Goal: Transaction & Acquisition: Purchase product/service

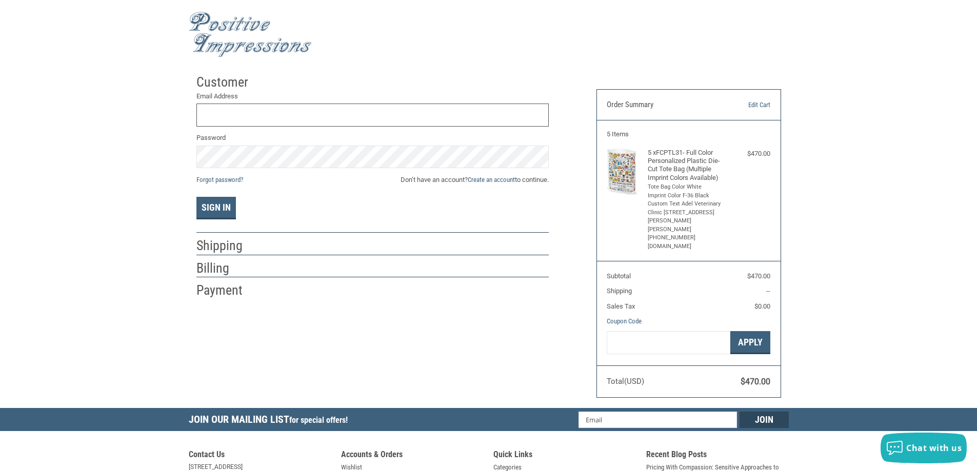
click at [343, 119] on input "Email Address" at bounding box center [372, 115] width 352 height 23
type input "[EMAIL_ADDRESS][DOMAIN_NAME]"
click at [146, 151] on div "Customer Returning Customer Email Address [EMAIL_ADDRESS][DOMAIN_NAME] Password…" at bounding box center [488, 238] width 977 height 339
click at [208, 199] on button "Sign In" at bounding box center [215, 208] width 39 height 23
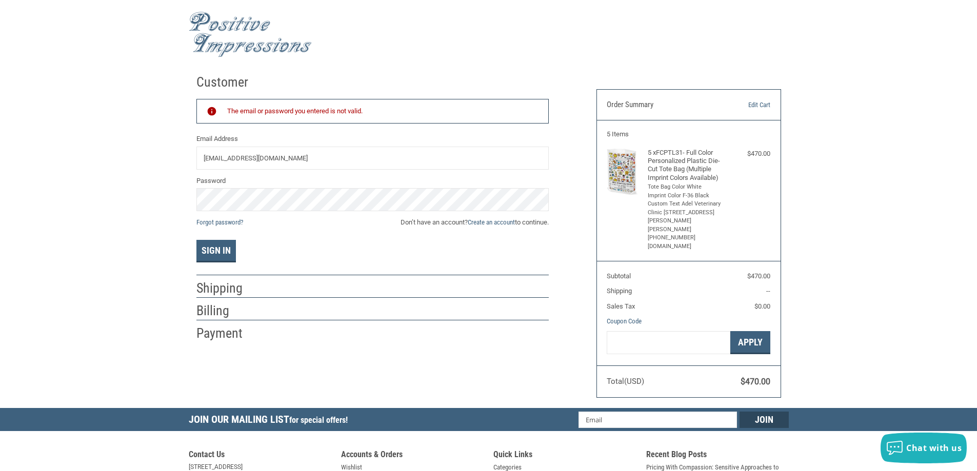
click at [192, 193] on div "Customer Returning Customer The email or password you entered is not valid. Ema…" at bounding box center [389, 205] width 400 height 273
click at [215, 252] on button "Sign In" at bounding box center [215, 251] width 39 height 23
click at [488, 222] on link "Create an account" at bounding box center [491, 222] width 47 height 8
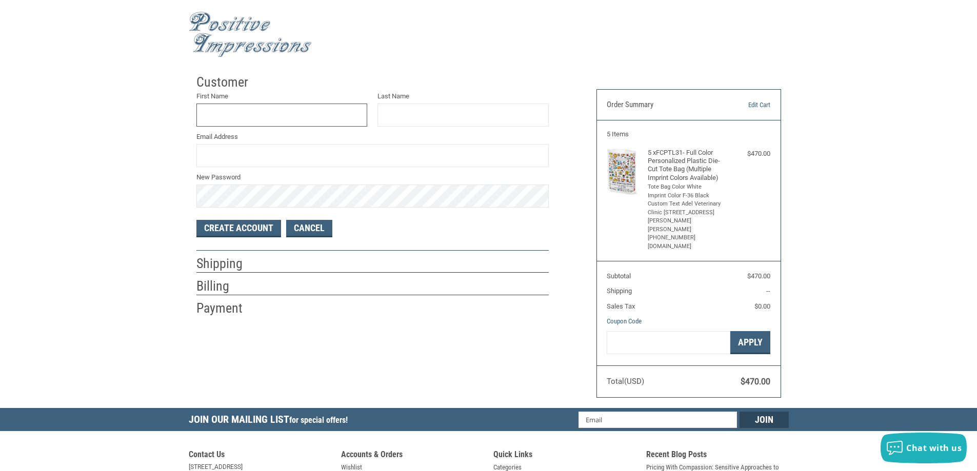
click at [256, 119] on input "First Name" at bounding box center [281, 115] width 171 height 23
type input "A"
type input "D"
type input "[PERSON_NAME]"
type input "CLINIC"
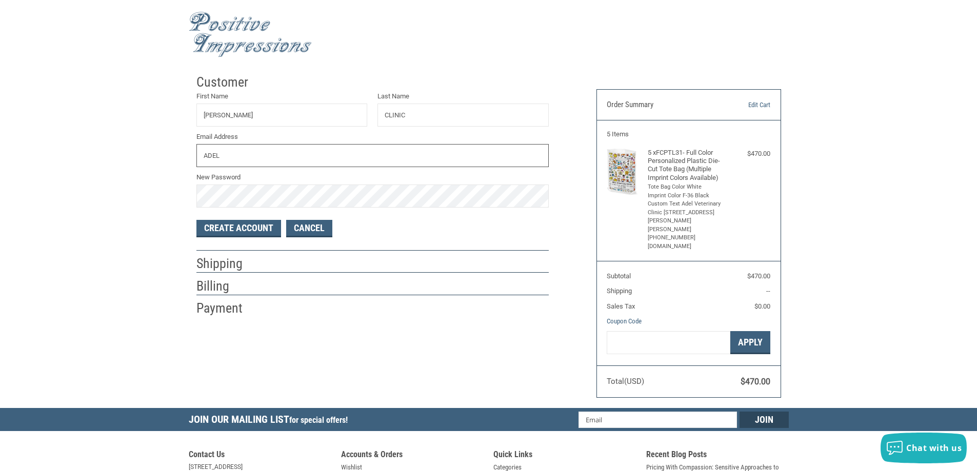
type input "[EMAIL_ADDRESS][DOMAIN_NAME]"
click at [169, 189] on div "Customer First Name [PERSON_NAME] VET Last Name CLINIC Email Address [EMAIL_ADD…" at bounding box center [488, 238] width 977 height 339
click at [253, 230] on button "Create Account" at bounding box center [238, 228] width 85 height 17
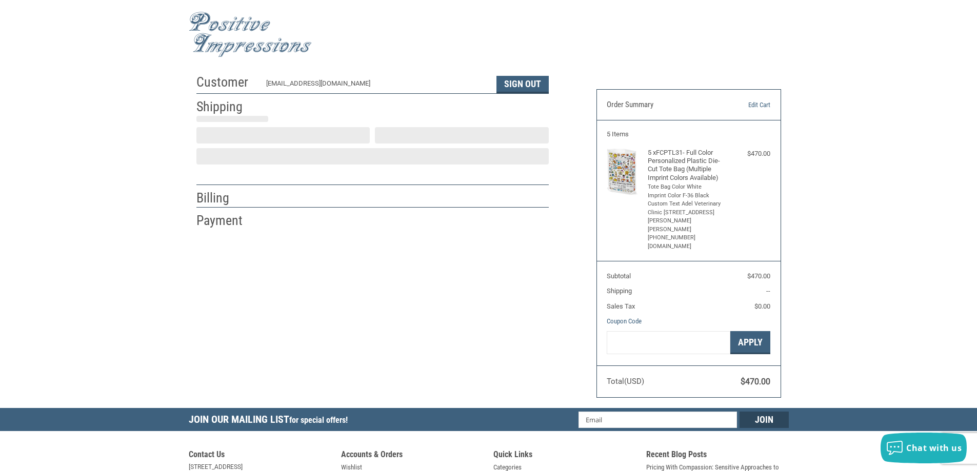
select select "US"
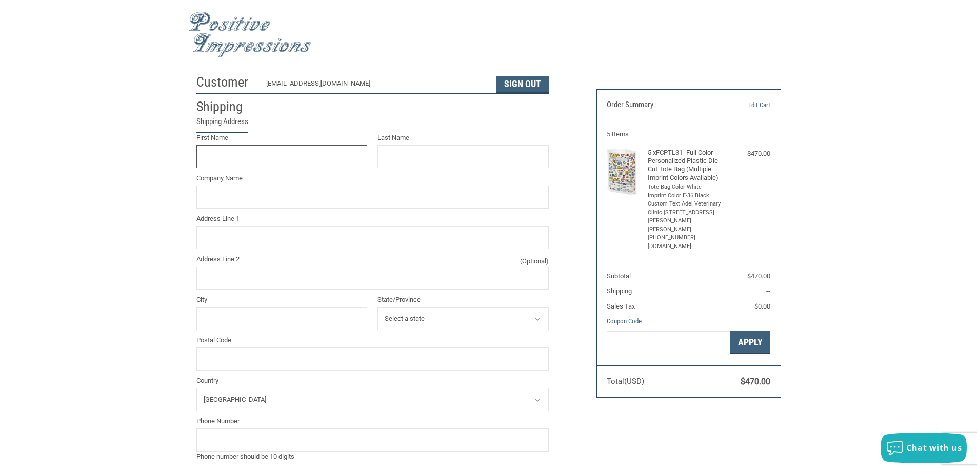
click at [271, 154] on input "First Name" at bounding box center [281, 156] width 171 height 23
type input "[PERSON_NAME]"
type input "Holland"
type input "Adel Vet Clinic"
type input "[STREET_ADDRESS][PERSON_NAME]"
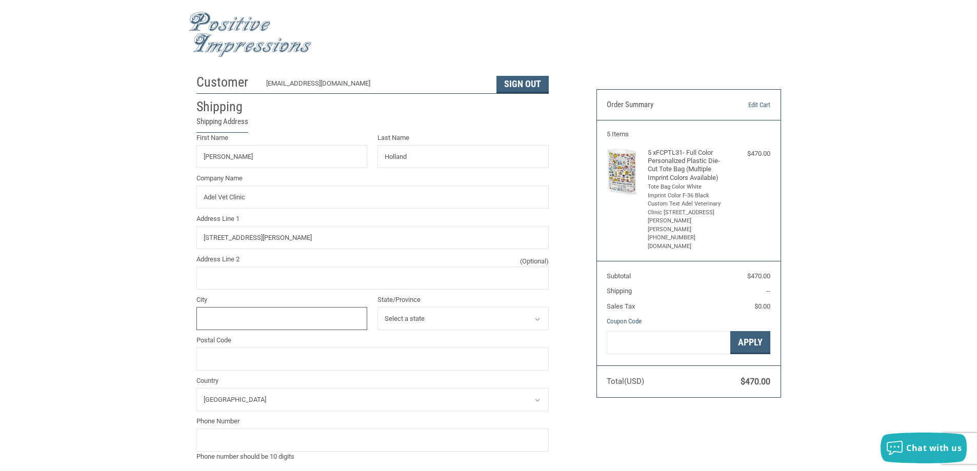
type input "ADEL"
select select "IA"
type input "50003"
type input "5159934505"
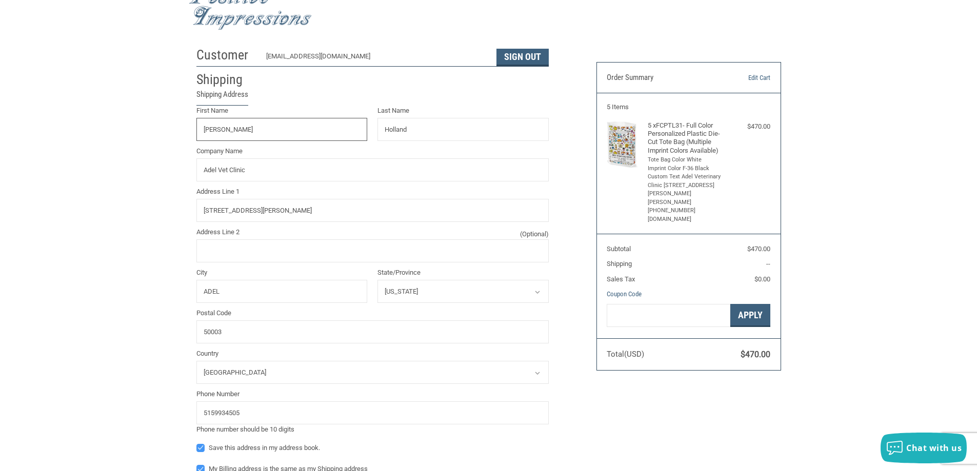
scroll to position [51, 0]
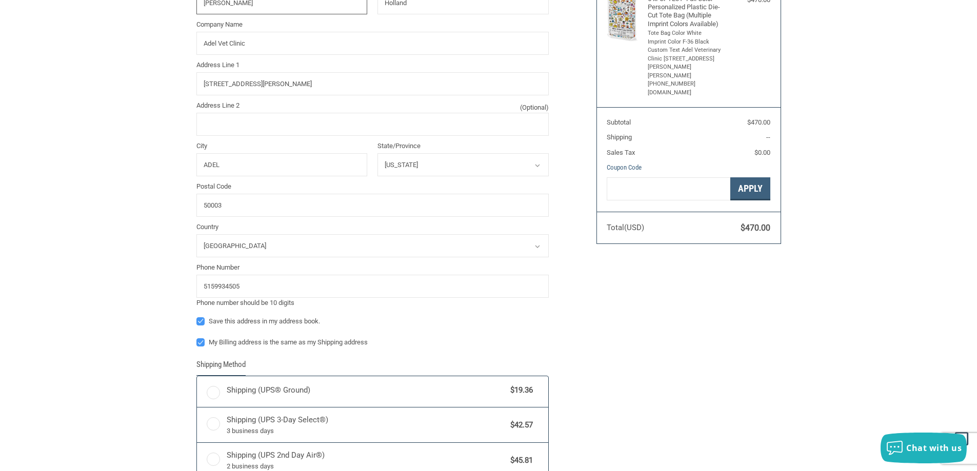
radio input "true"
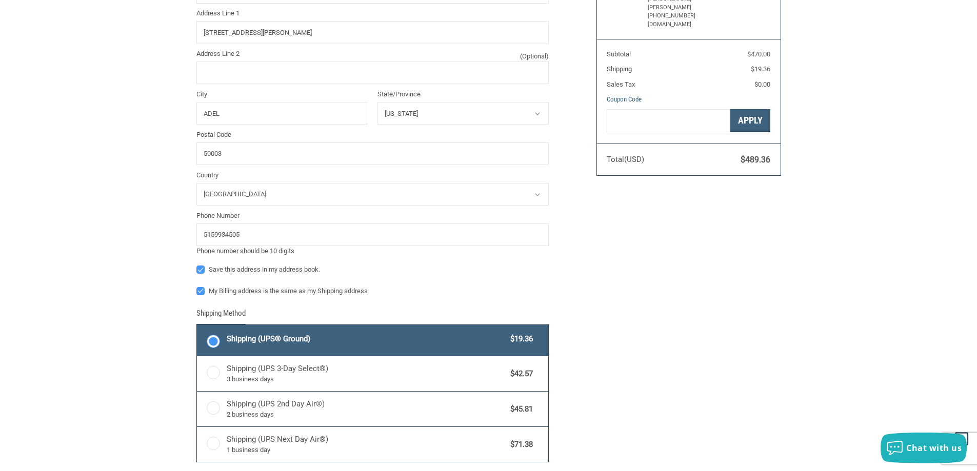
scroll to position [273, 0]
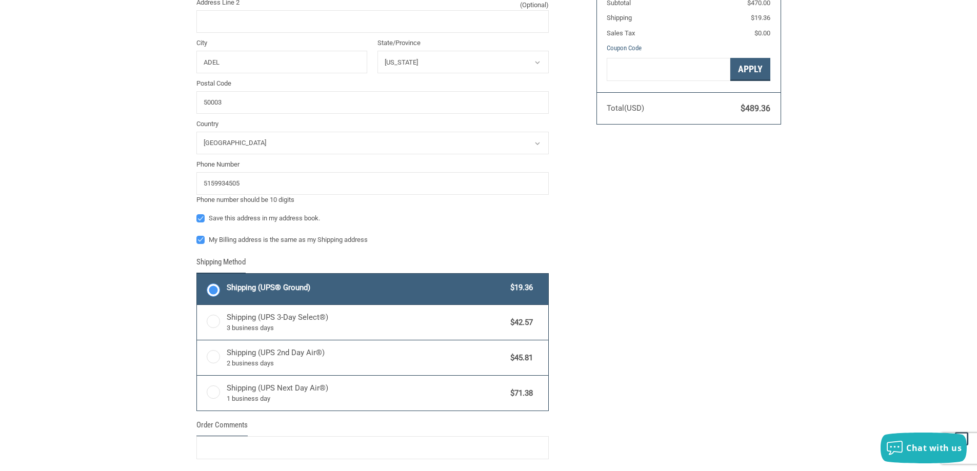
click at [694, 251] on div "Customer [EMAIL_ADDRESS][DOMAIN_NAME] Sign Out Shipping Shipping Address First …" at bounding box center [489, 172] width 600 height 752
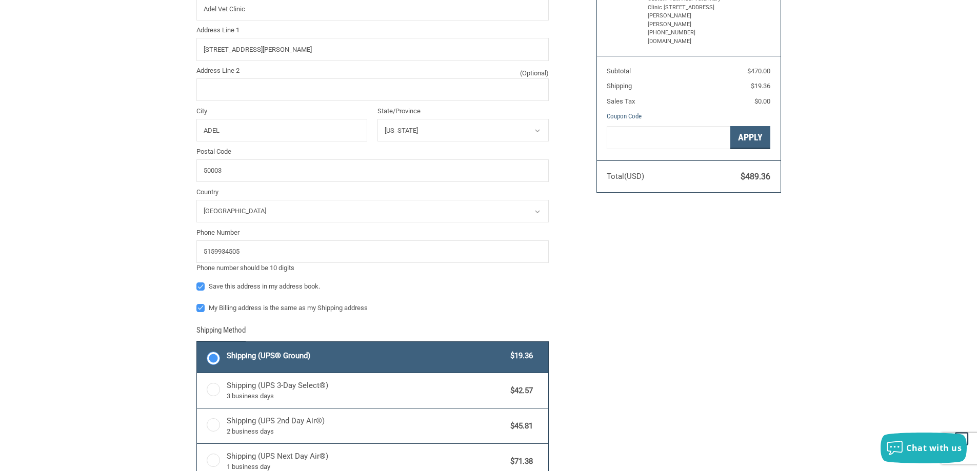
scroll to position [461, 0]
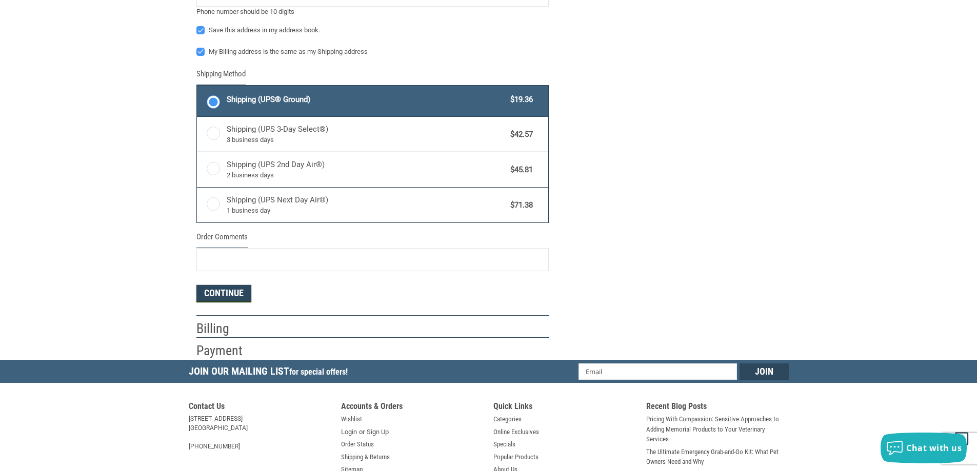
click at [225, 290] on button "Continue" at bounding box center [223, 293] width 55 height 17
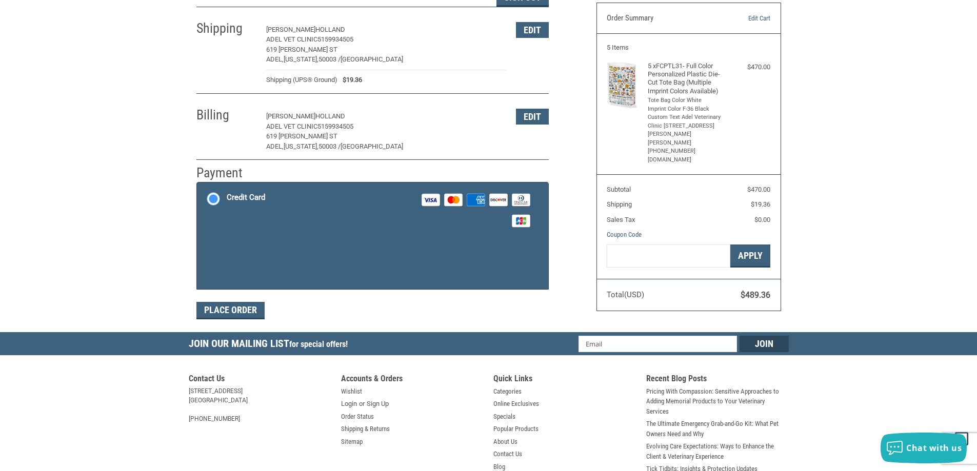
scroll to position [0, 0]
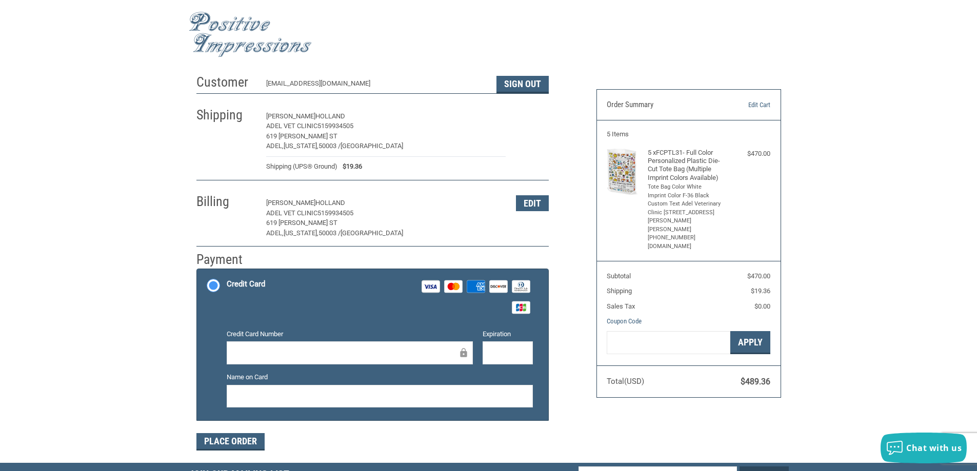
click at [531, 123] on button "Edit" at bounding box center [532, 117] width 33 height 16
select select "IA"
select select "US"
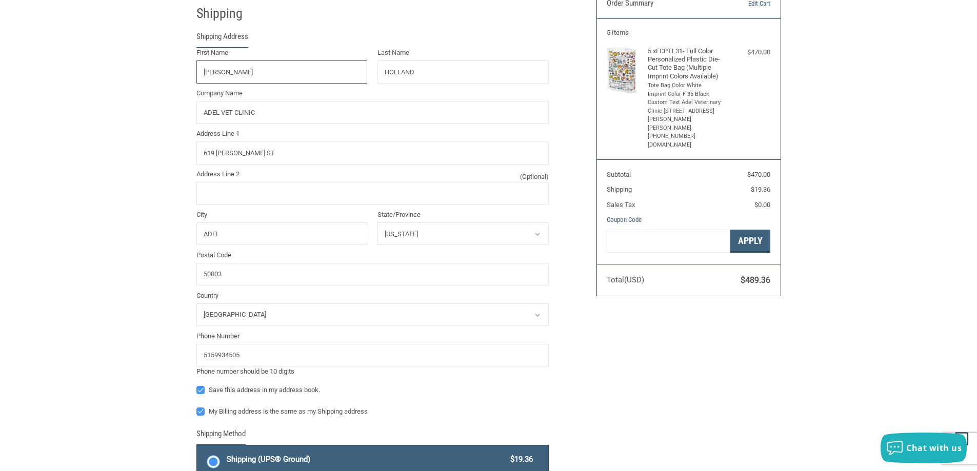
scroll to position [146, 0]
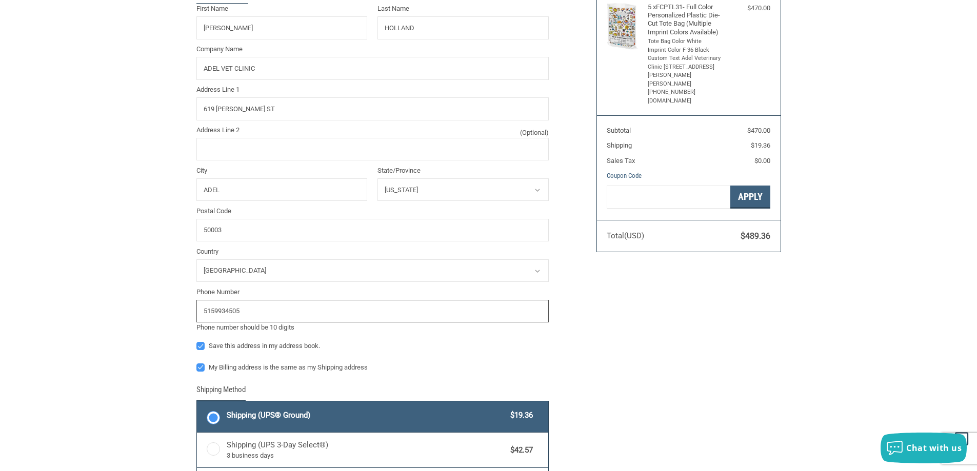
drag, startPoint x: 282, startPoint y: 314, endPoint x: 157, endPoint y: 313, distance: 124.6
click at [157, 313] on div "Customer [EMAIL_ADDRESS][DOMAIN_NAME] Sign Out Shipping Shipping Address First …" at bounding box center [488, 322] width 977 height 796
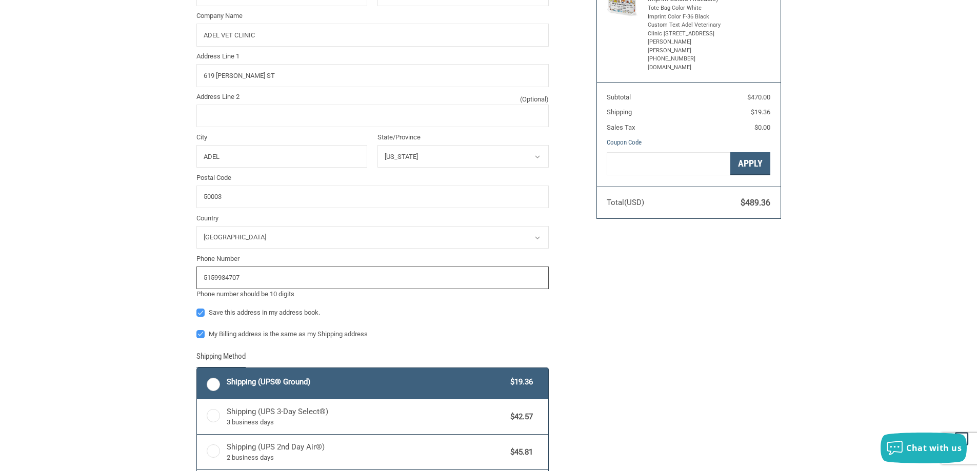
scroll to position [197, 0]
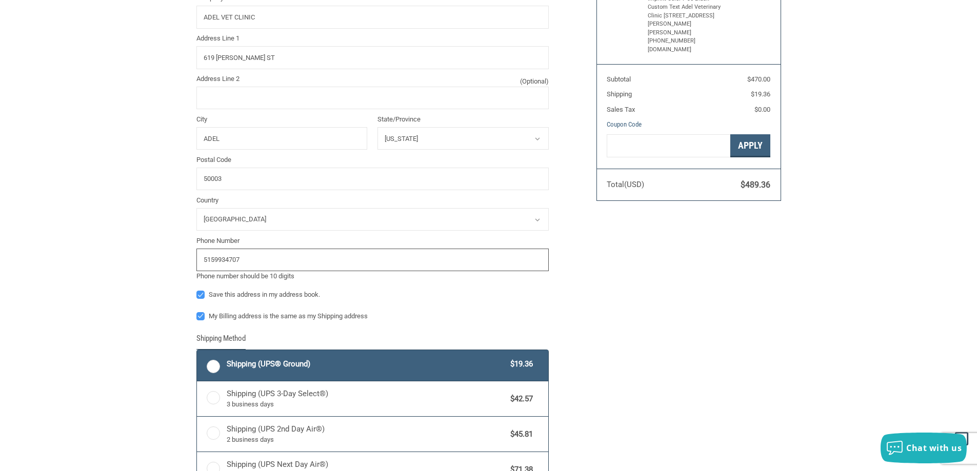
type input "5159934707"
click at [604, 290] on div "Customer [EMAIL_ADDRESS][DOMAIN_NAME] Sign Out Shipping Shipping Address First …" at bounding box center [489, 270] width 600 height 796
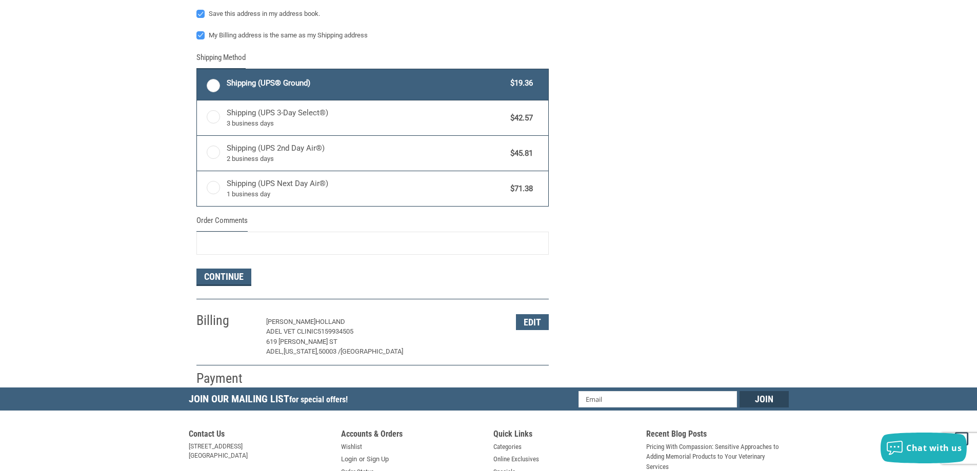
scroll to position [556, 0]
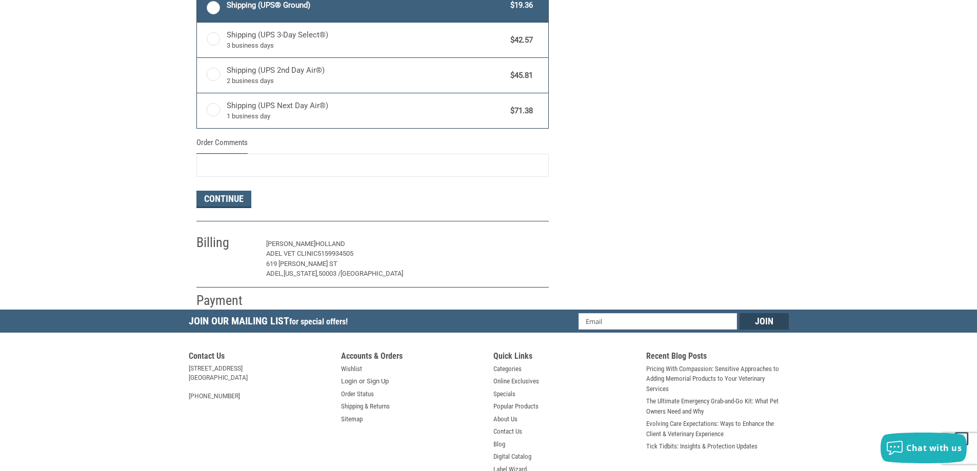
click at [539, 250] on button "Edit" at bounding box center [532, 244] width 33 height 16
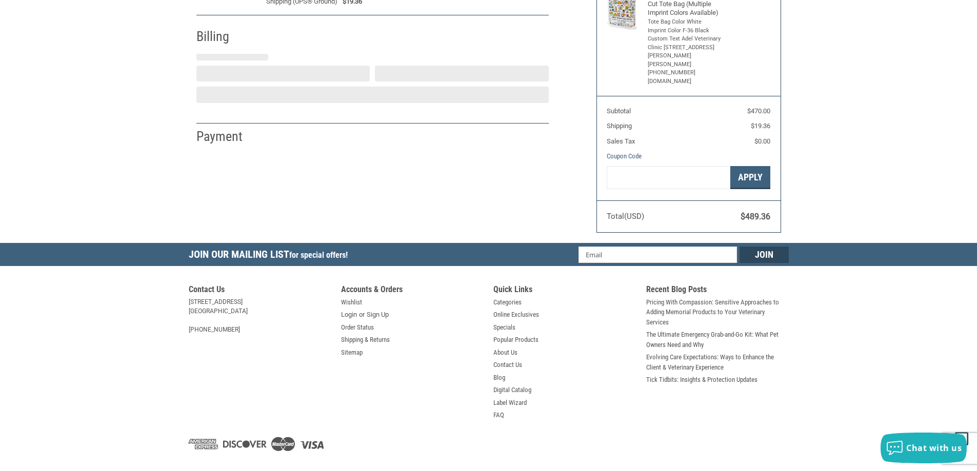
select select "IA"
select select "US"
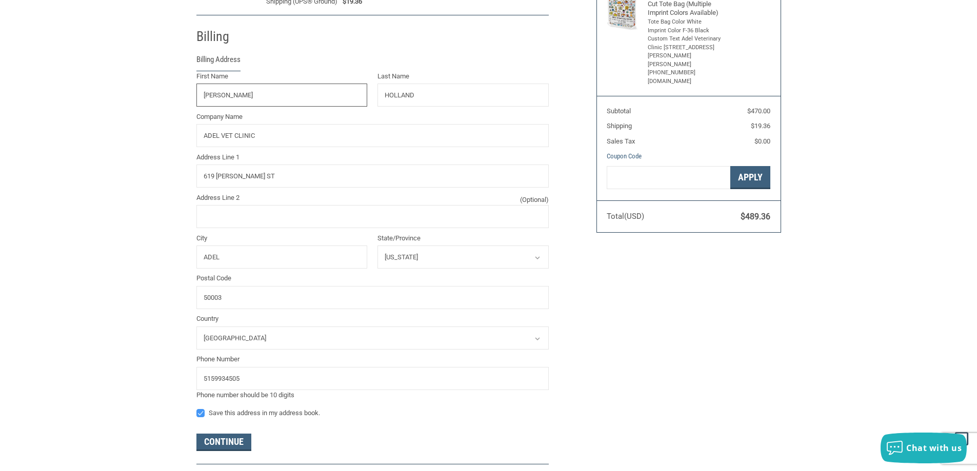
scroll to position [181, 0]
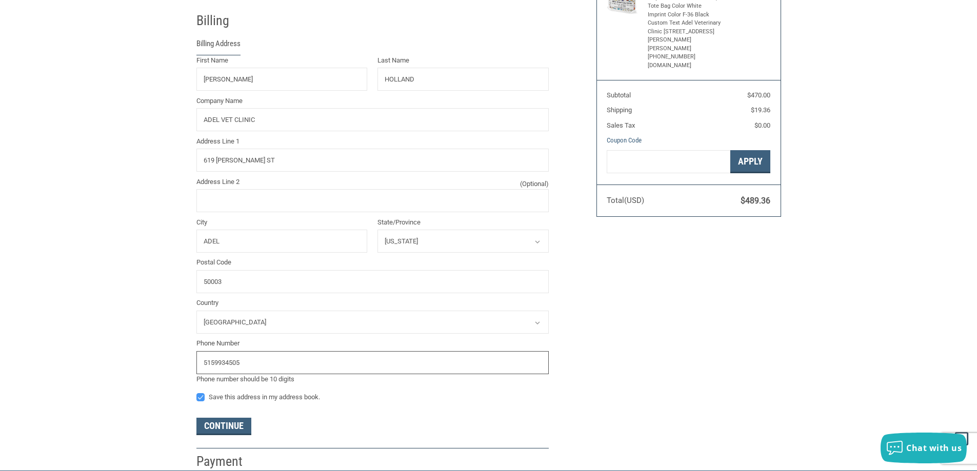
drag, startPoint x: 268, startPoint y: 361, endPoint x: 153, endPoint y: 355, distance: 115.5
click at [153, 355] on div "Customer [EMAIL_ADDRESS][DOMAIN_NAME] Sign Out Shipping [PERSON_NAME] [PERSON_N…" at bounding box center [488, 179] width 977 height 582
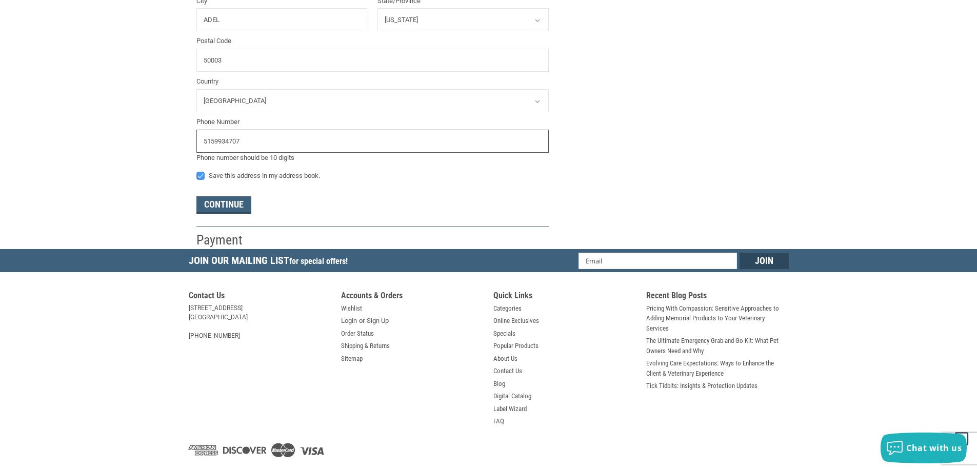
scroll to position [427, 0]
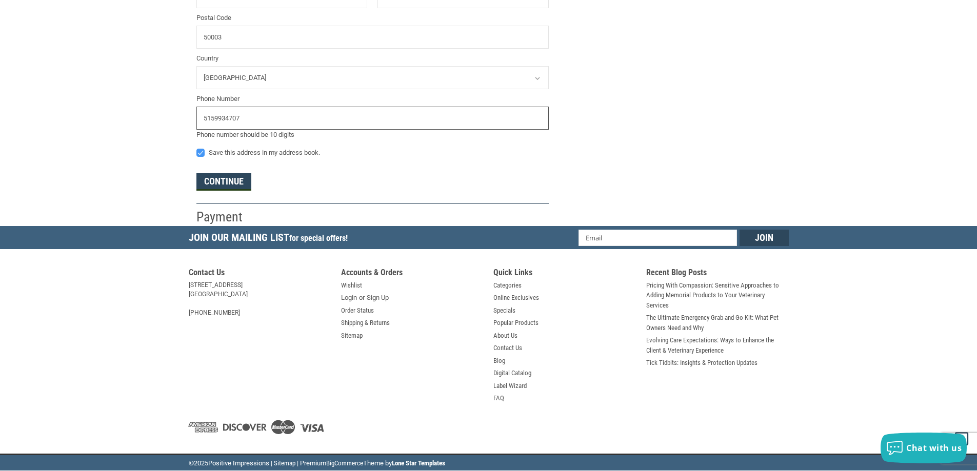
type input "5159934707"
click at [227, 179] on button "Continue" at bounding box center [223, 181] width 55 height 17
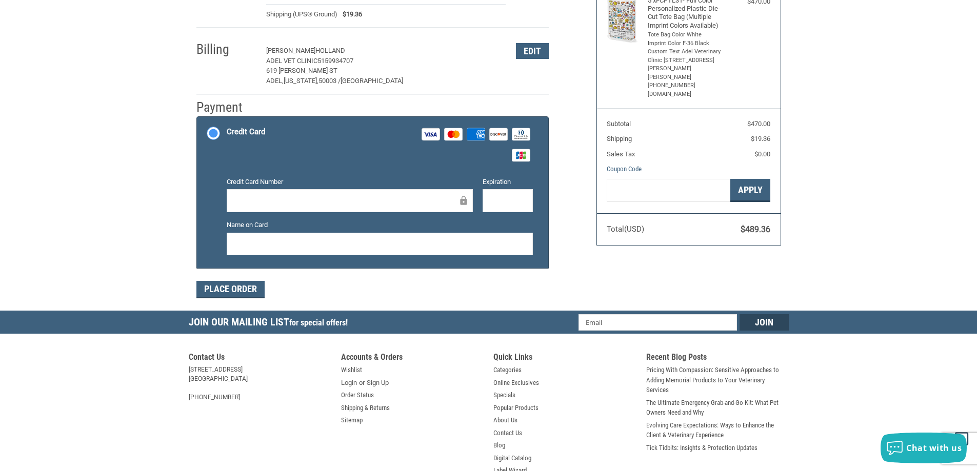
scroll to position [154, 0]
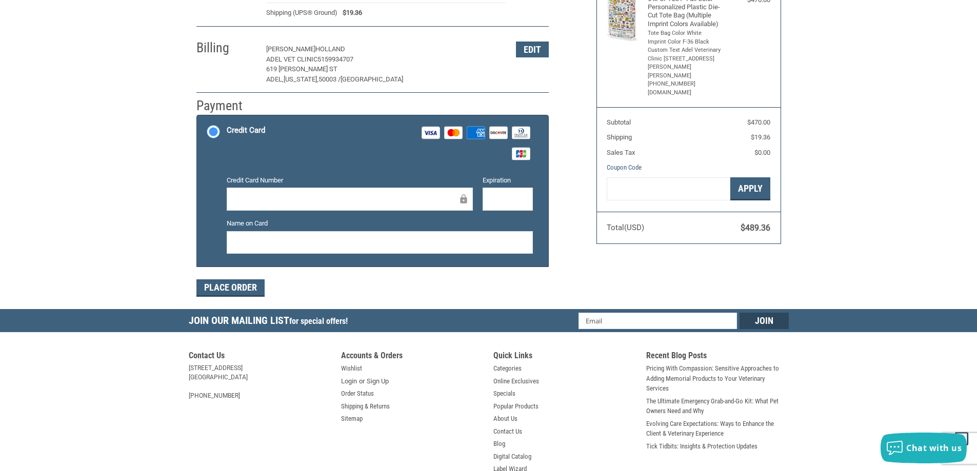
click at [327, 208] on div at bounding box center [350, 199] width 246 height 23
click at [248, 289] on button "Place Order" at bounding box center [230, 287] width 68 height 17
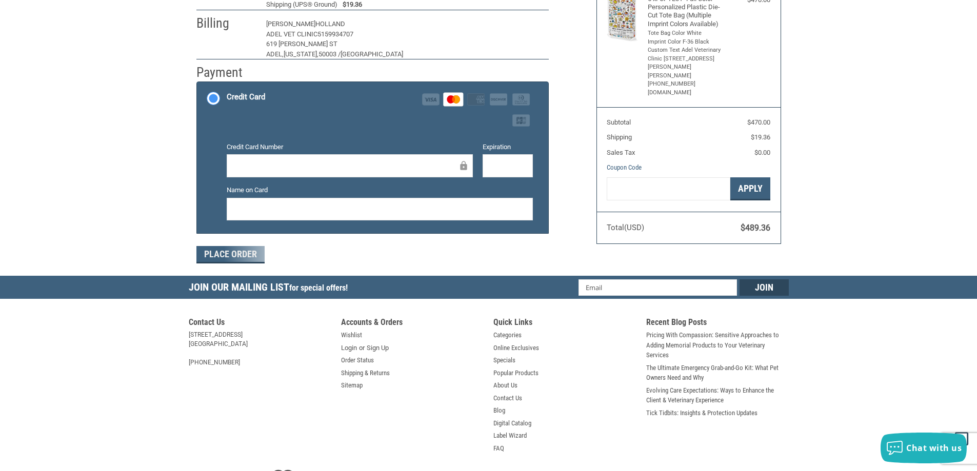
scroll to position [119, 0]
